Goal: Information Seeking & Learning: Learn about a topic

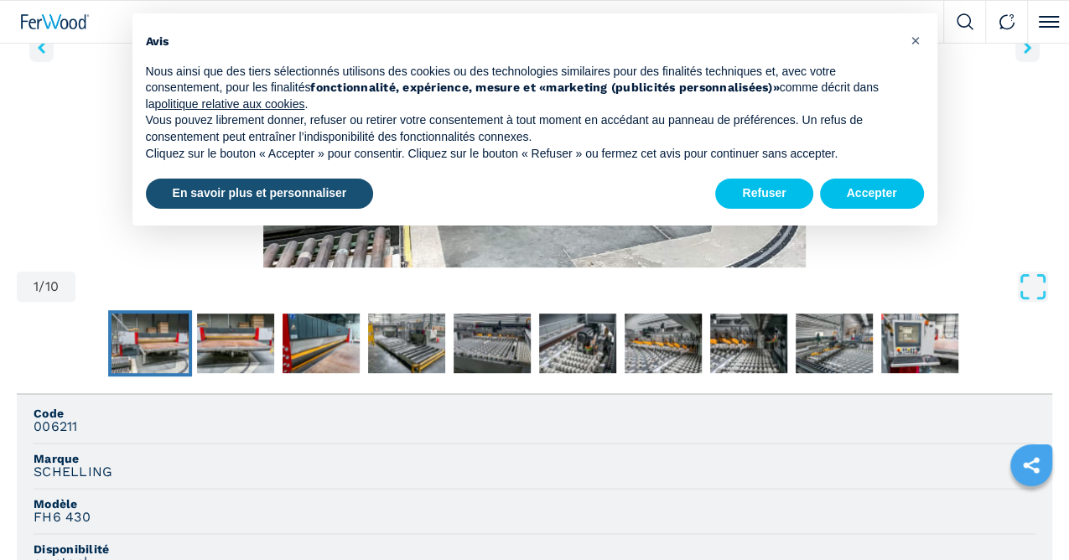
scroll to position [394, 0]
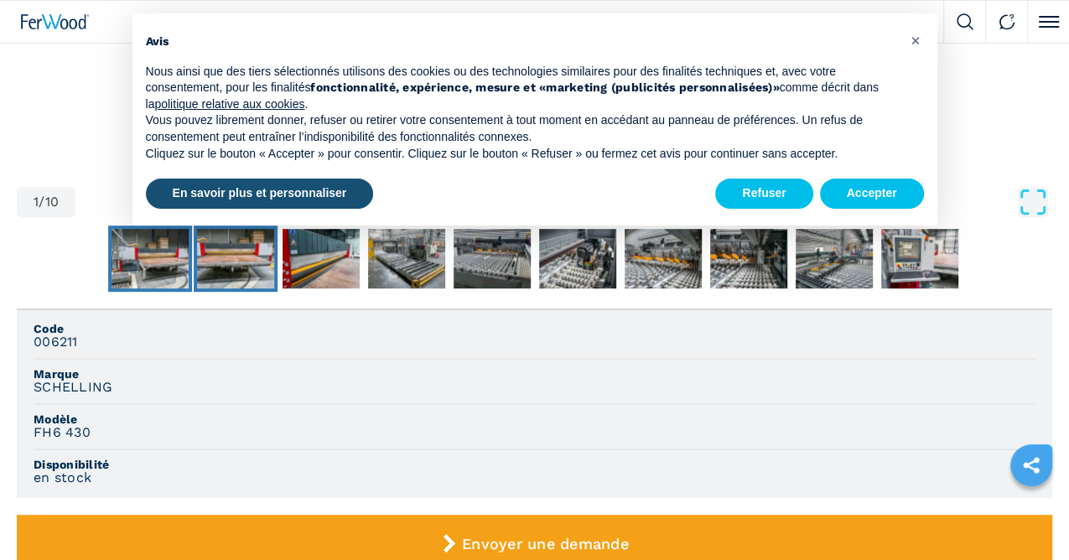
click at [197, 289] on img "Go to Slide 2" at bounding box center [235, 259] width 77 height 60
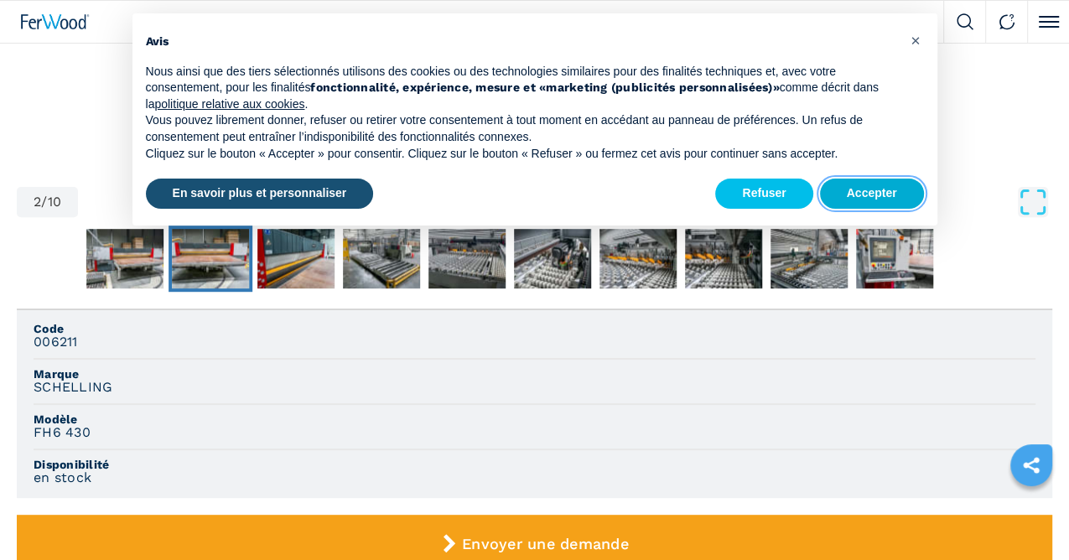
click at [858, 200] on button "Accepter" at bounding box center [872, 194] width 104 height 30
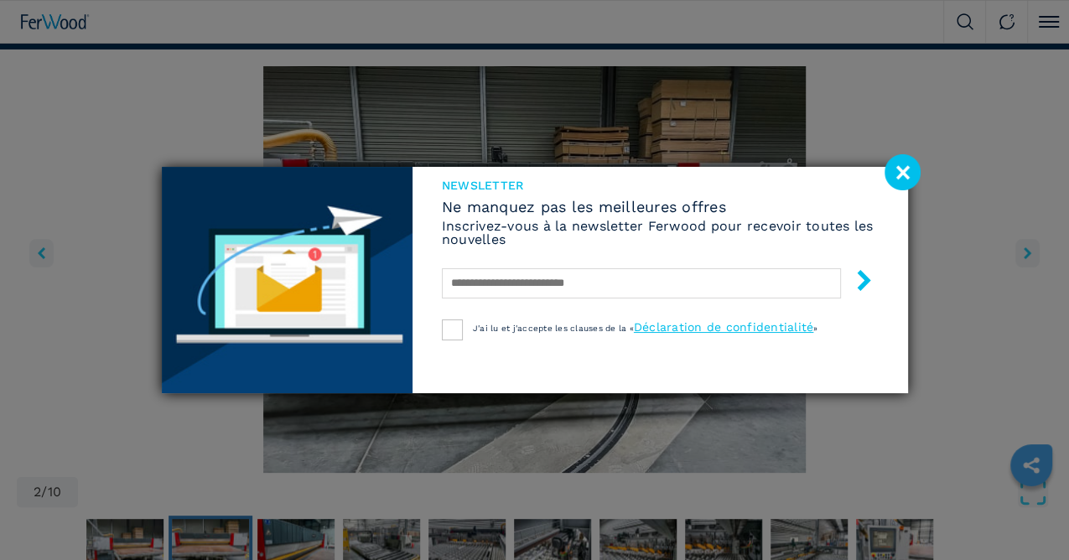
scroll to position [68, 0]
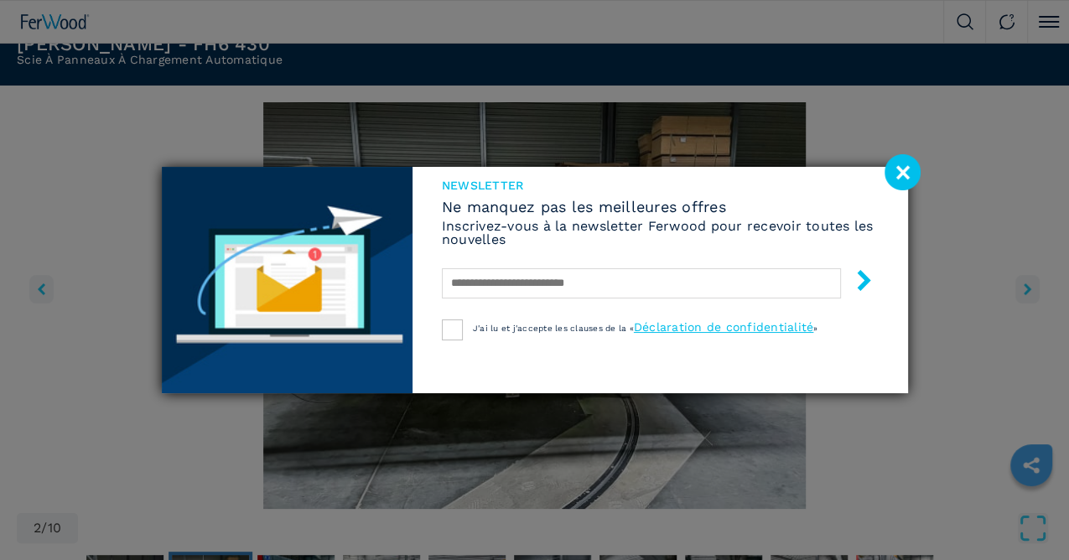
click at [910, 177] on image at bounding box center [903, 172] width 36 height 36
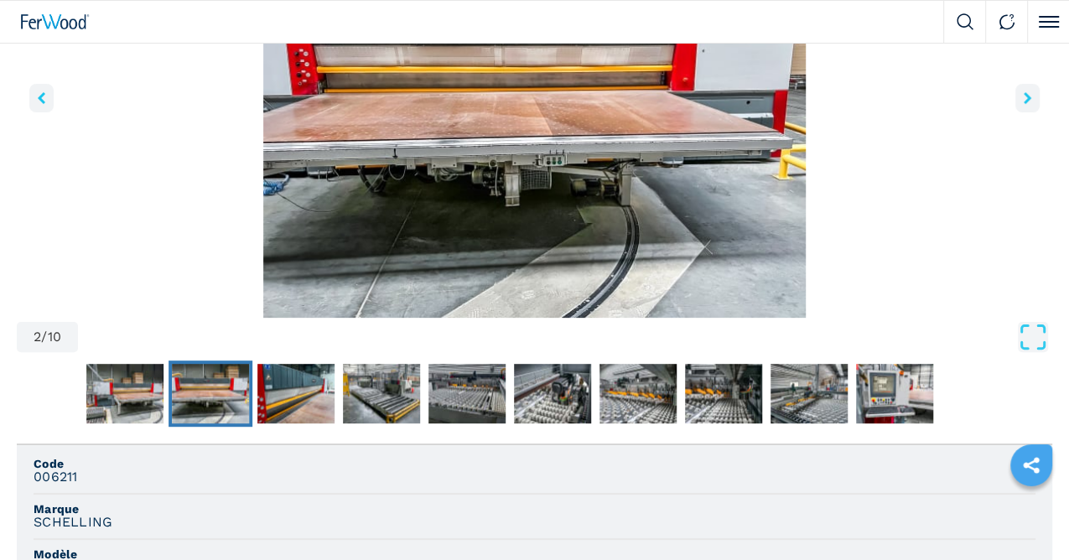
scroll to position [287, 0]
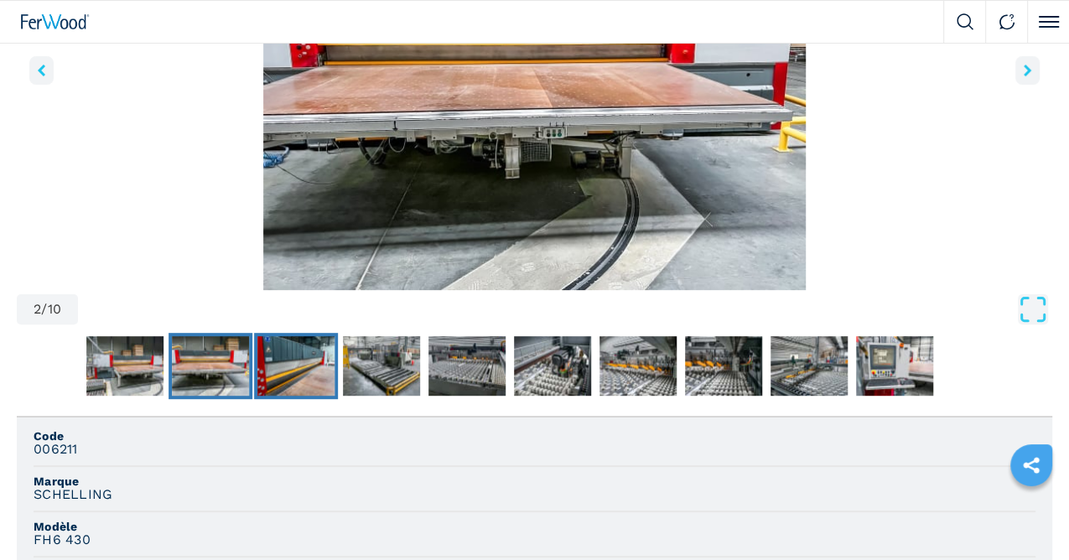
click at [257, 397] on img "Go to Slide 3" at bounding box center [295, 366] width 77 height 60
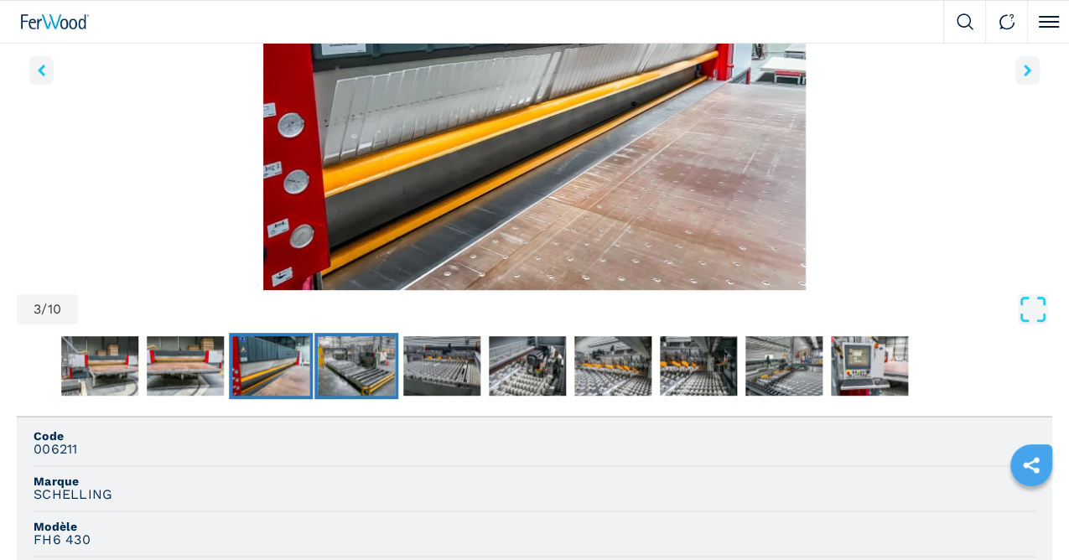
click at [318, 397] on img "Go to Slide 4" at bounding box center [356, 366] width 77 height 60
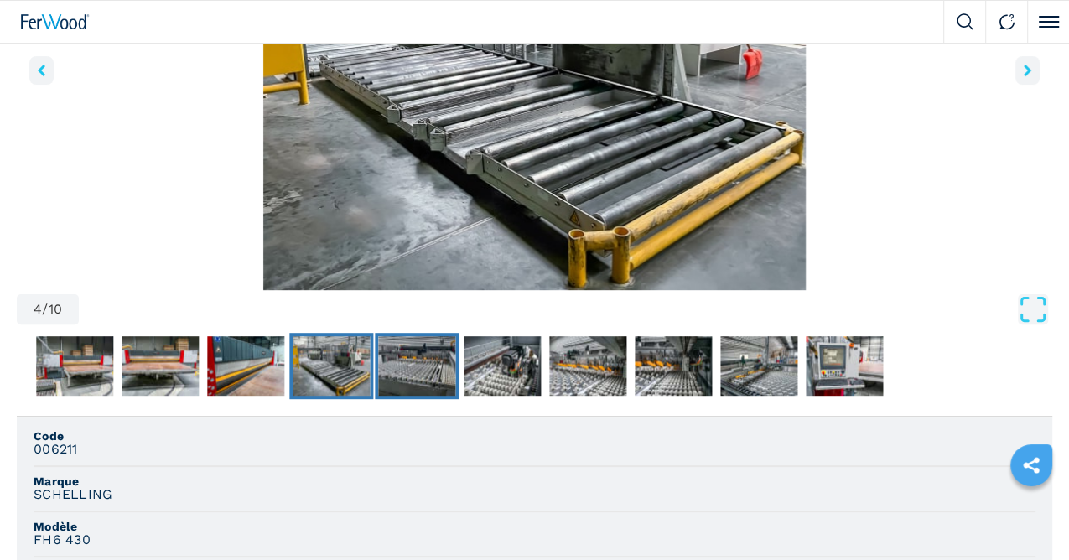
click at [378, 397] on img "Go to Slide 5" at bounding box center [416, 366] width 77 height 60
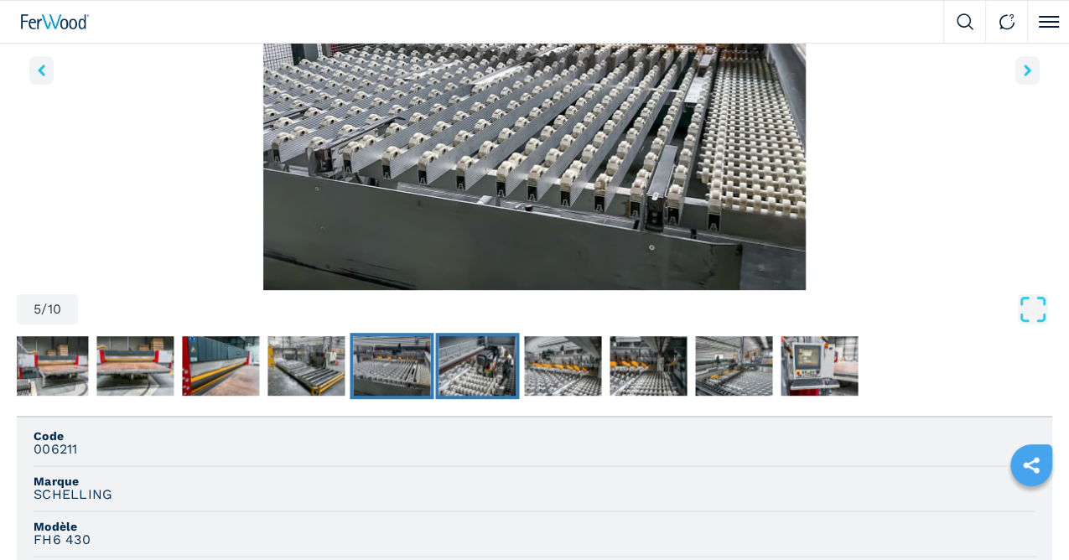
click at [439, 397] on img "Go to Slide 6" at bounding box center [477, 366] width 77 height 60
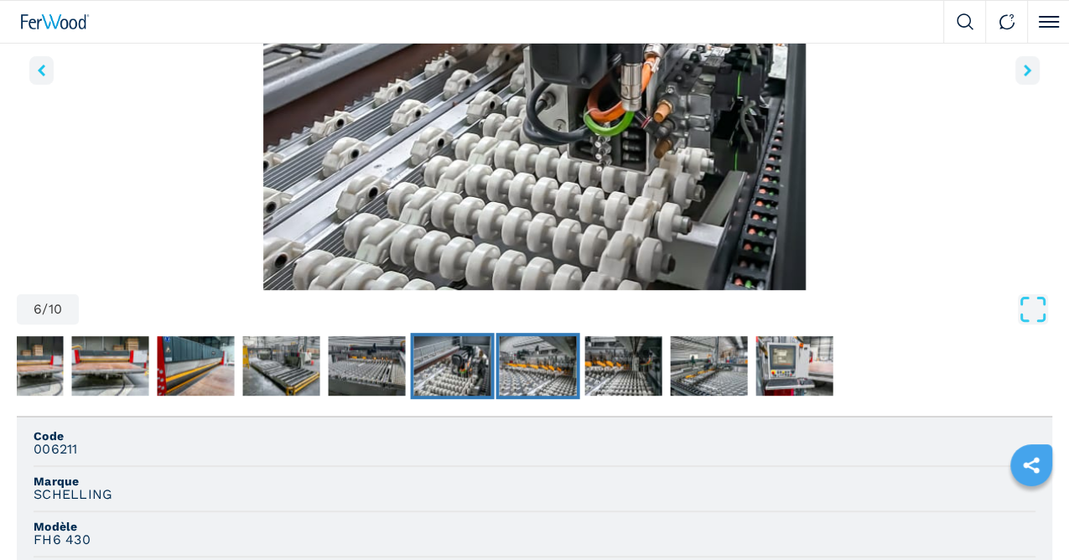
click at [499, 397] on img "Go to Slide 7" at bounding box center [537, 366] width 77 height 60
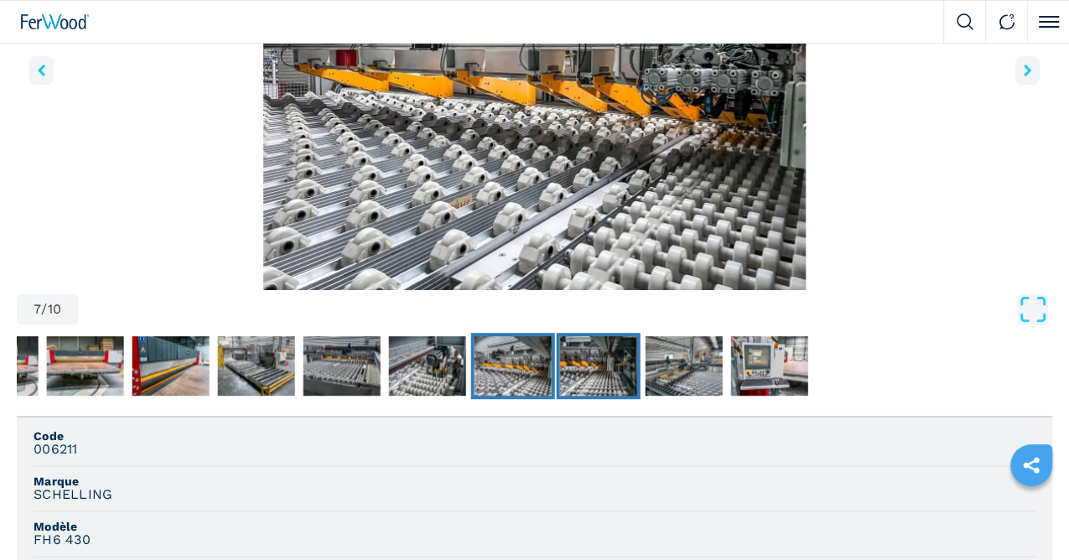
click at [559, 397] on img "Go to Slide 8" at bounding box center [597, 366] width 77 height 60
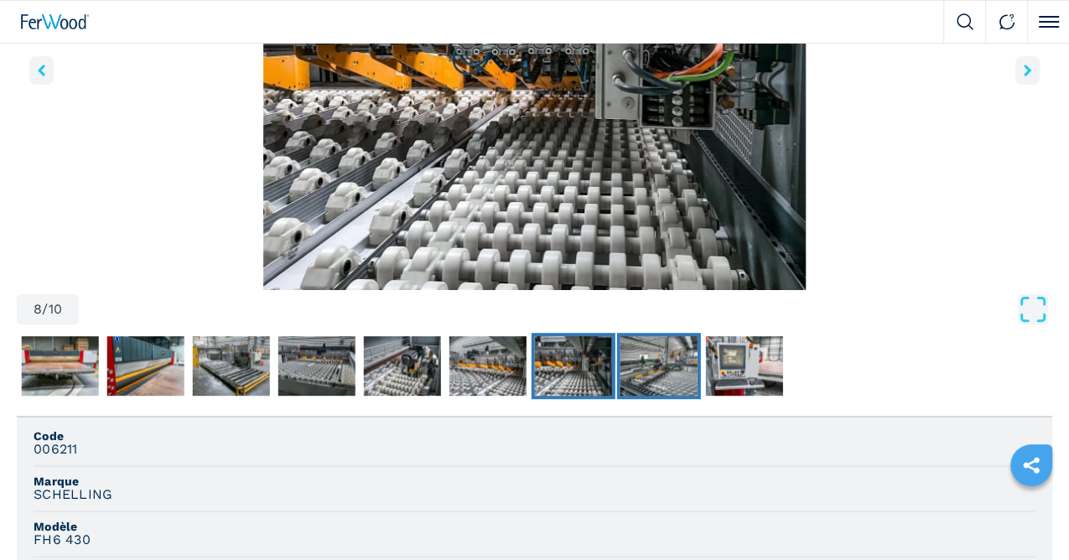
click at [620, 397] on img "Go to Slide 9" at bounding box center [658, 366] width 77 height 60
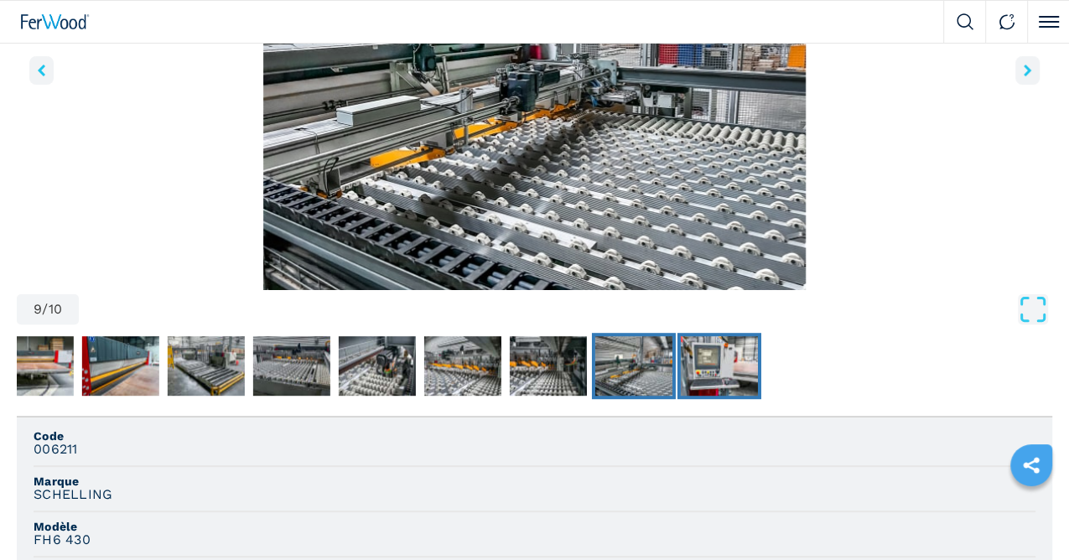
click at [680, 397] on img "Go to Slide 10" at bounding box center [718, 366] width 77 height 60
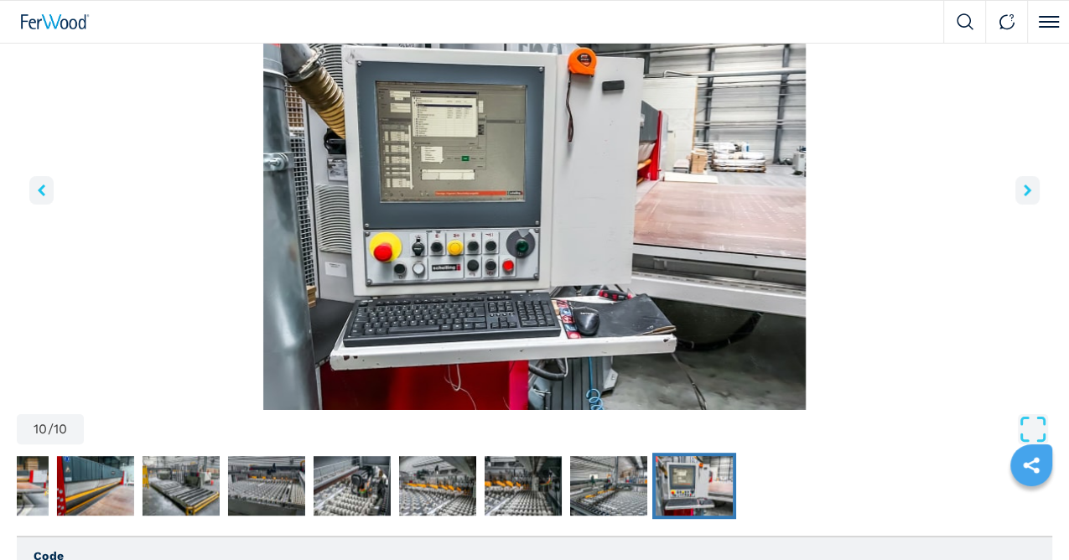
scroll to position [0, 0]
